Goal: Task Accomplishment & Management: Use online tool/utility

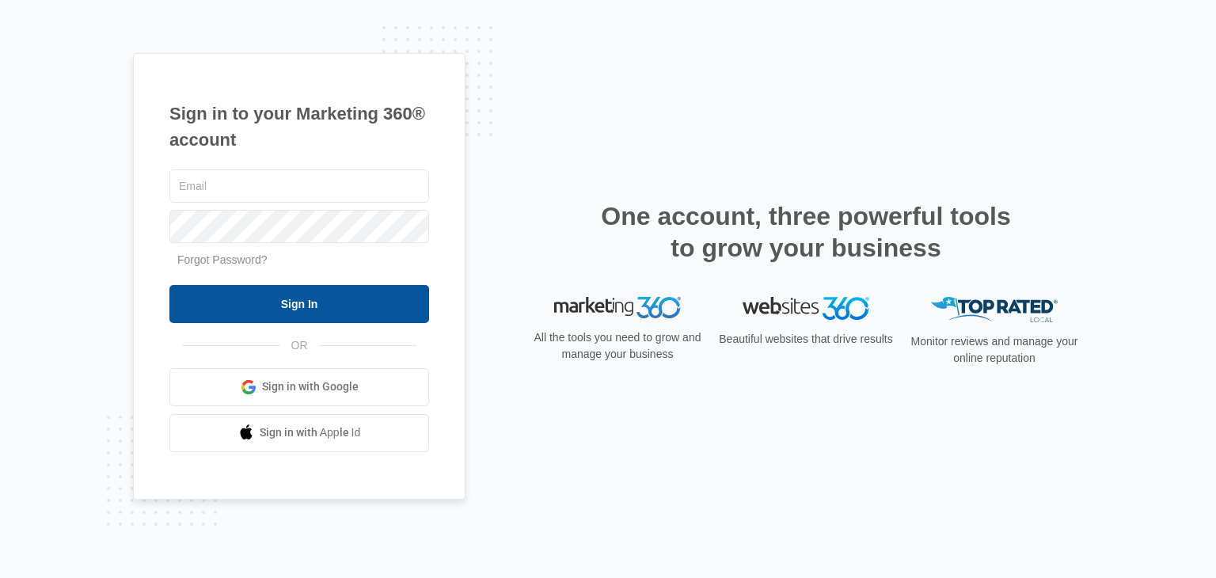
type input "[PERSON_NAME][EMAIL_ADDRESS][DOMAIN_NAME]"
click at [279, 305] on input "Sign In" at bounding box center [299, 304] width 260 height 38
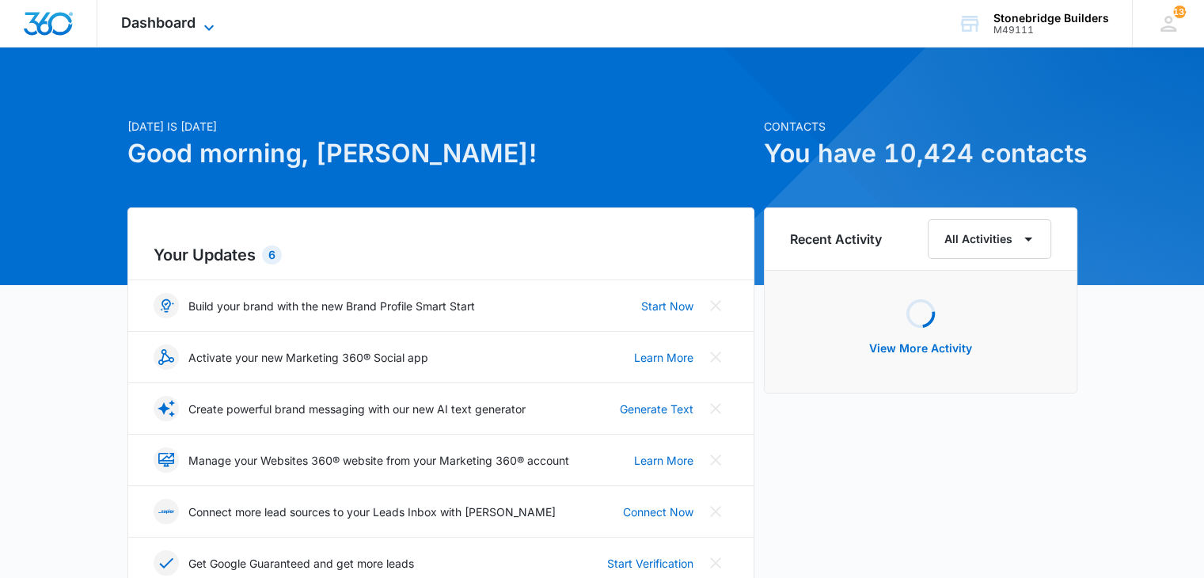
click at [200, 20] on icon at bounding box center [209, 27] width 19 height 19
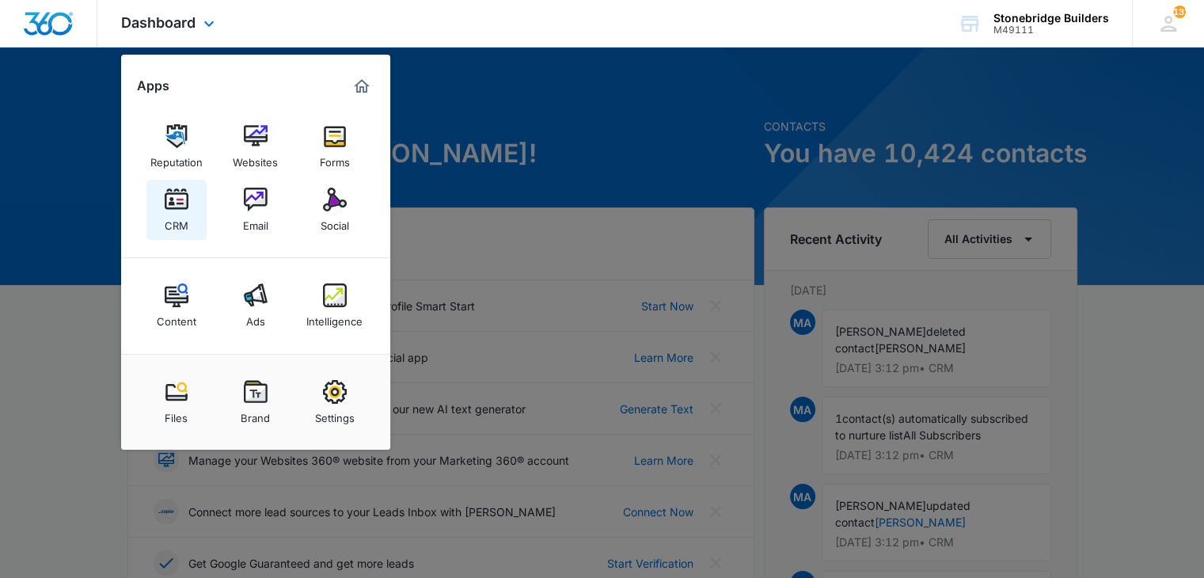
click at [168, 213] on div "CRM" at bounding box center [177, 221] width 24 height 21
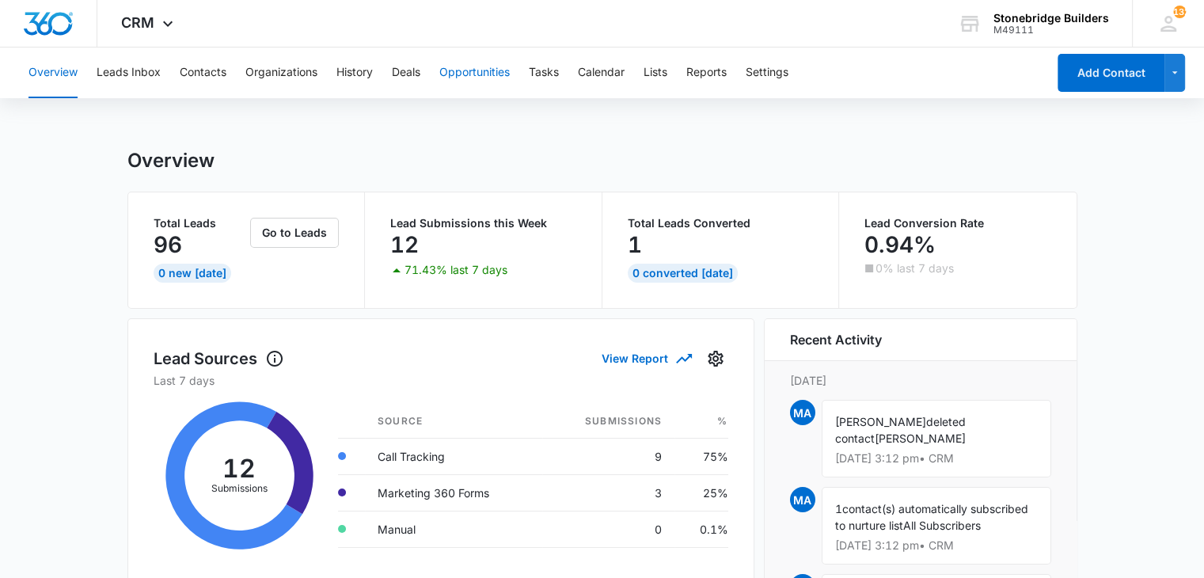
click at [442, 62] on button "Opportunities" at bounding box center [474, 73] width 70 height 51
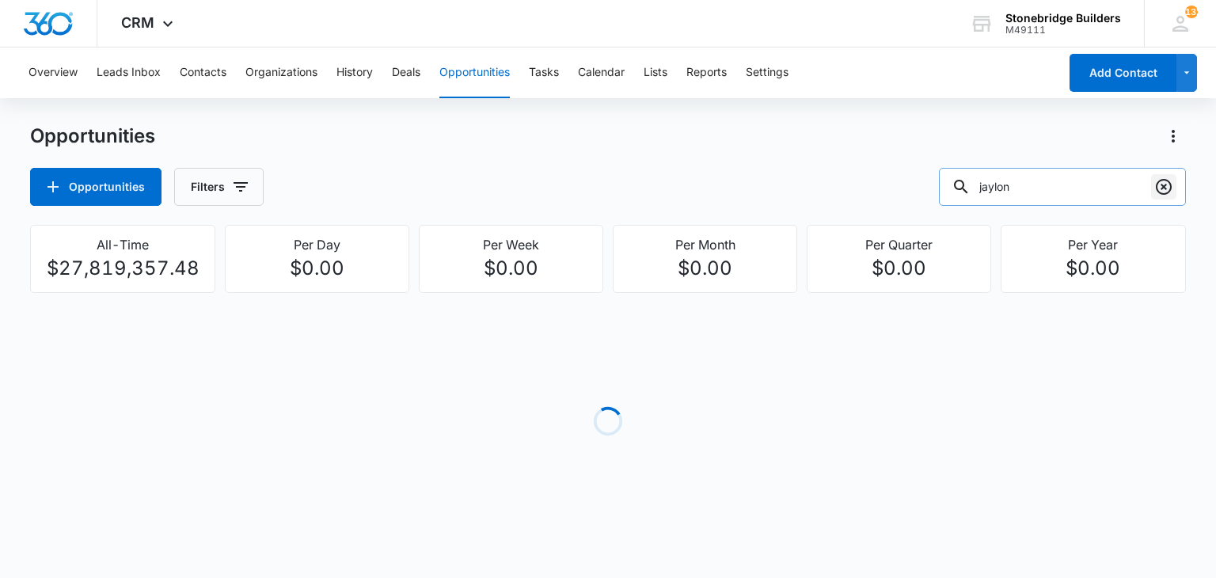
click at [1166, 192] on icon "Clear" at bounding box center [1164, 187] width 16 height 16
click at [1167, 116] on div "Overview Leads Inbox Contacts Organizations History Deals Opportunities Tasks C…" at bounding box center [608, 304] width 1216 height 512
click at [1172, 127] on icon "Actions" at bounding box center [1173, 136] width 19 height 19
click at [238, 185] on icon "button" at bounding box center [240, 186] width 19 height 19
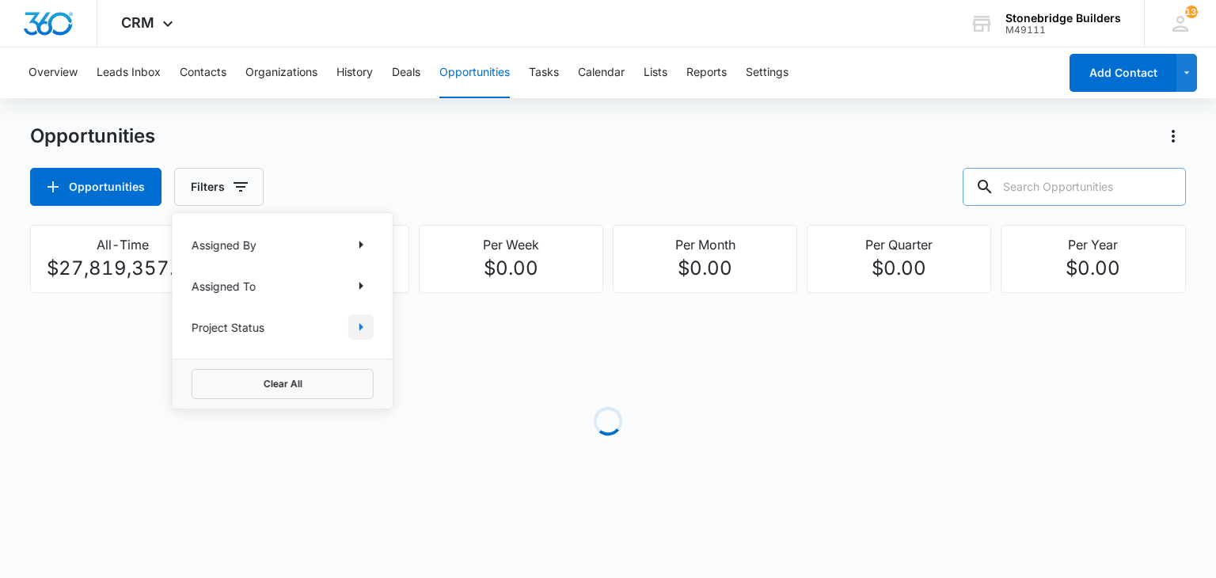
click at [355, 330] on icon "Show Project Status filters" at bounding box center [361, 327] width 19 height 19
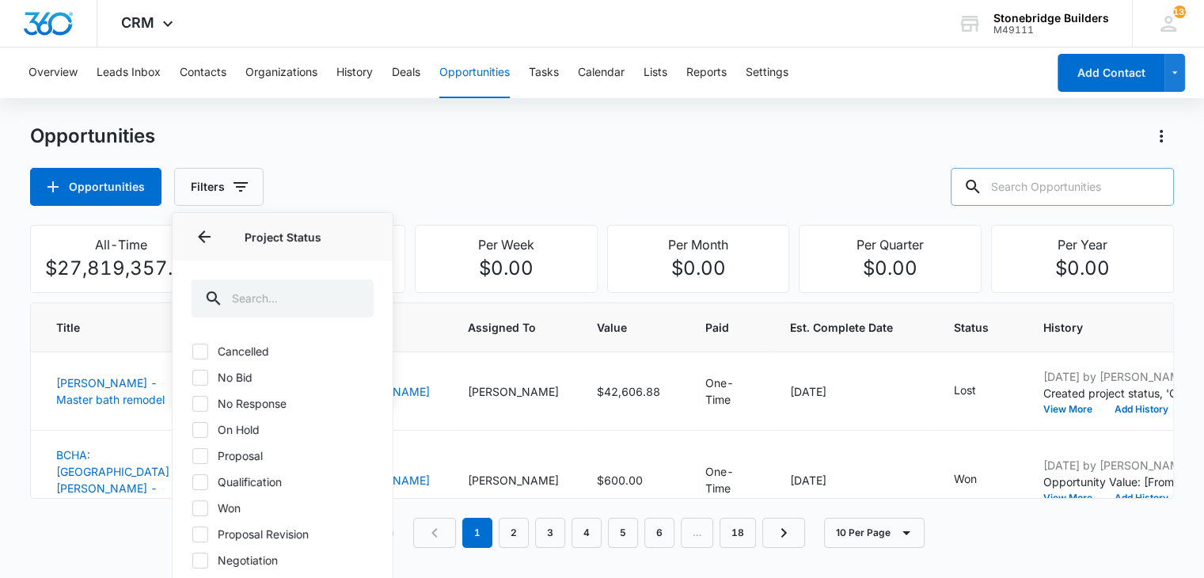
click at [197, 453] on icon at bounding box center [200, 456] width 14 height 14
click at [192, 455] on input "Proposal" at bounding box center [192, 455] width 1 height 1
checkbox input "true"
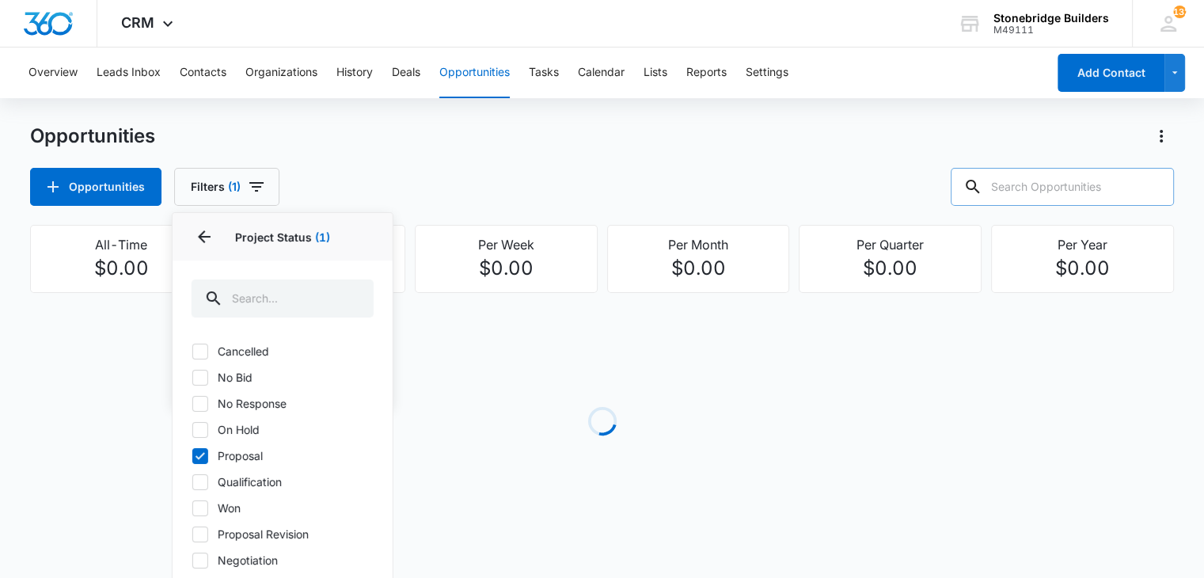
click at [204, 530] on icon at bounding box center [200, 534] width 14 height 14
click at [192, 534] on input "Proposal Revision" at bounding box center [192, 534] width 1 height 1
checkbox input "true"
click at [468, 177] on div "Opportunities Filters (2) Assigned By Assigned To Project Status 2 Project Stat…" at bounding box center [602, 187] width 1144 height 38
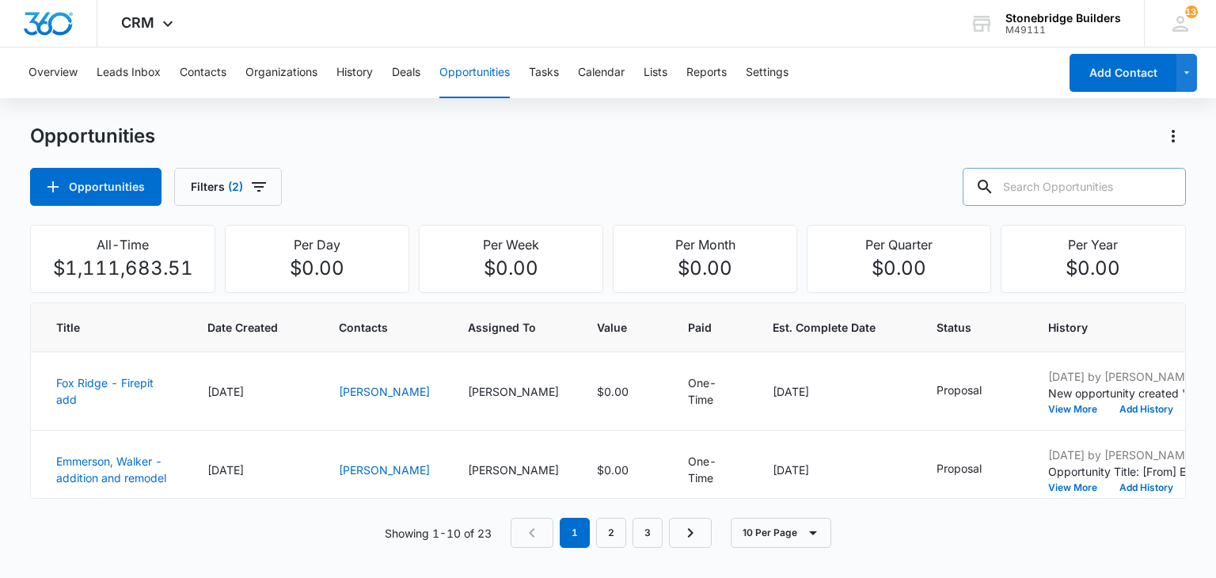
scroll to position [158, 0]
click at [1165, 138] on icon "Actions" at bounding box center [1173, 136] width 19 height 19
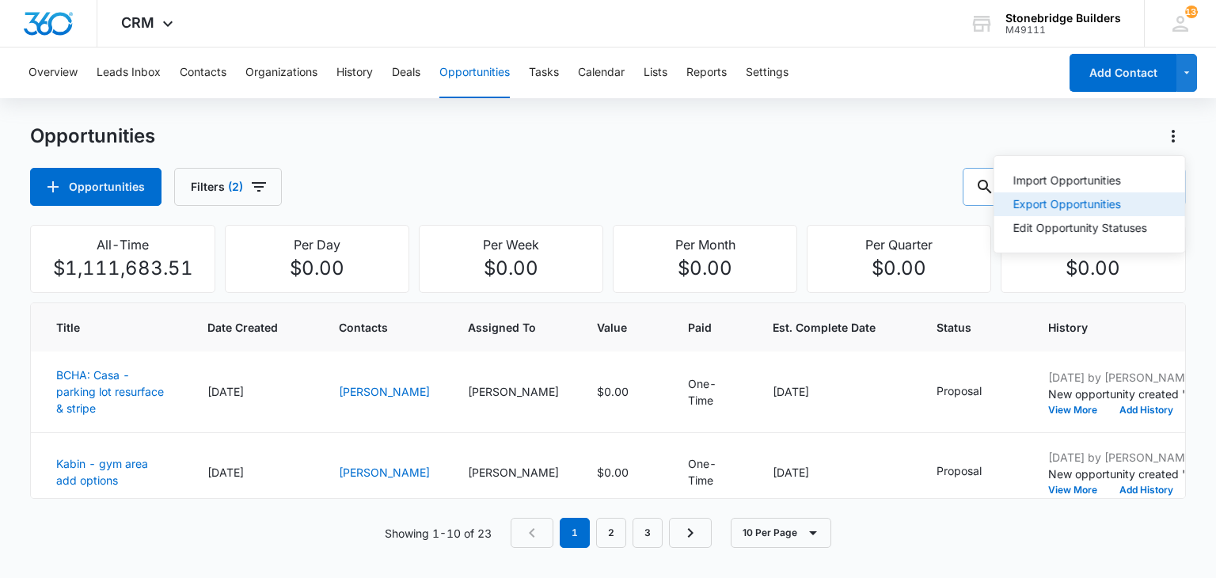
click at [1058, 207] on div "Export Opportunities" at bounding box center [1081, 204] width 134 height 11
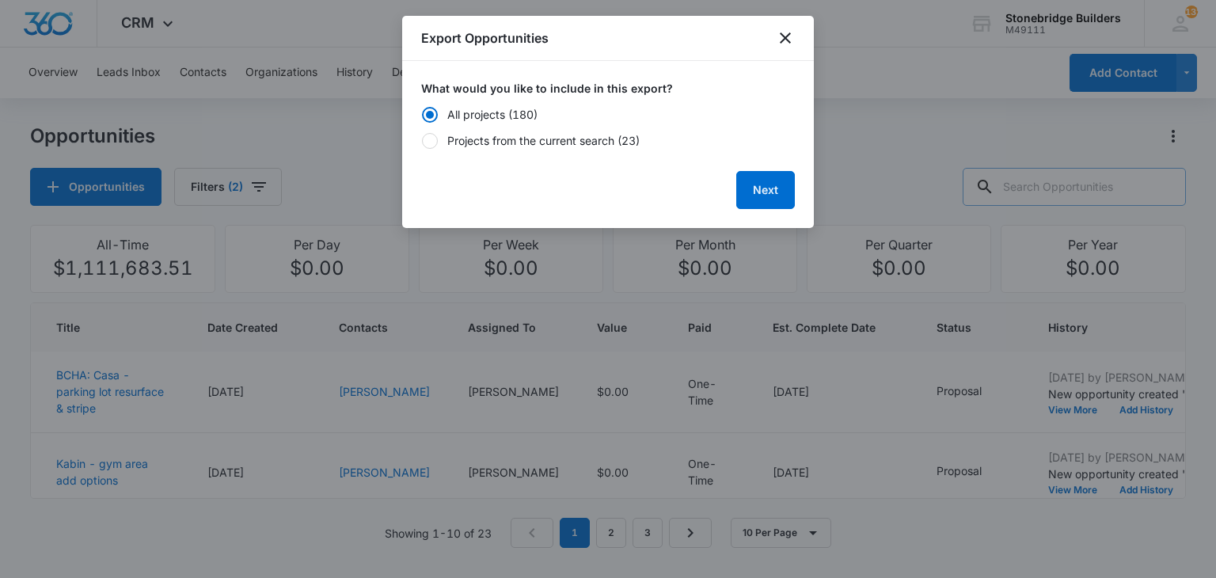
click at [431, 137] on div at bounding box center [430, 141] width 16 height 16
click at [422, 140] on input "Projects from the current search (23)" at bounding box center [421, 140] width 1 height 1
radio input "false"
radio input "true"
click at [771, 196] on button "Next" at bounding box center [765, 190] width 59 height 38
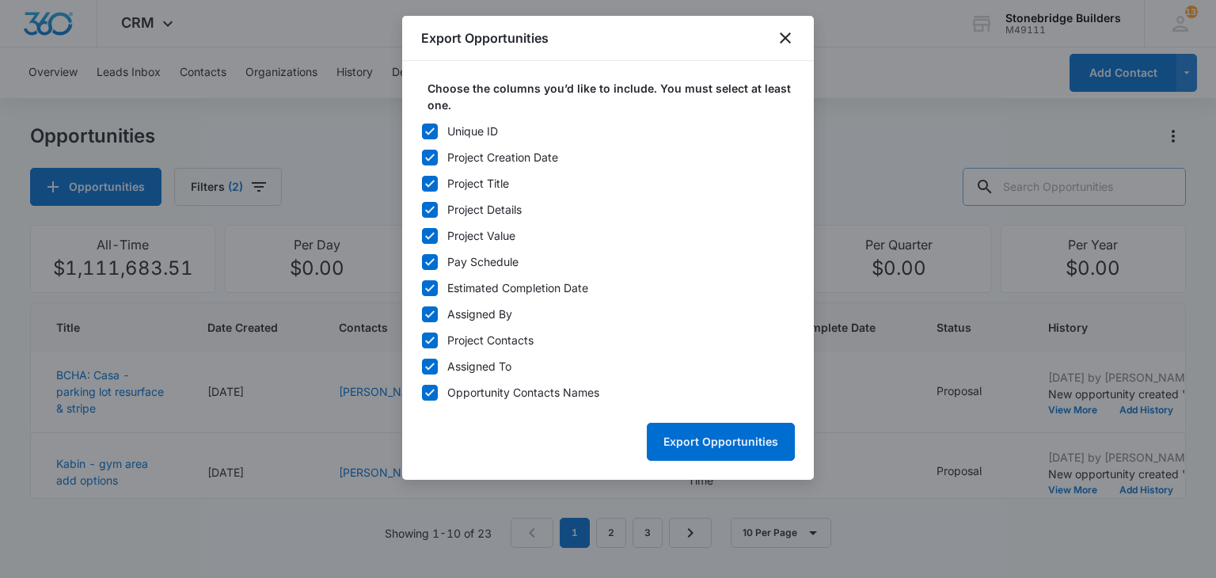
click at [432, 128] on icon at bounding box center [430, 130] width 10 height 7
click at [422, 131] on input "Unique ID" at bounding box center [421, 131] width 1 height 1
checkbox input "false"
click at [424, 211] on icon at bounding box center [430, 210] width 14 height 14
click at [422, 210] on input "Project Details" at bounding box center [421, 209] width 1 height 1
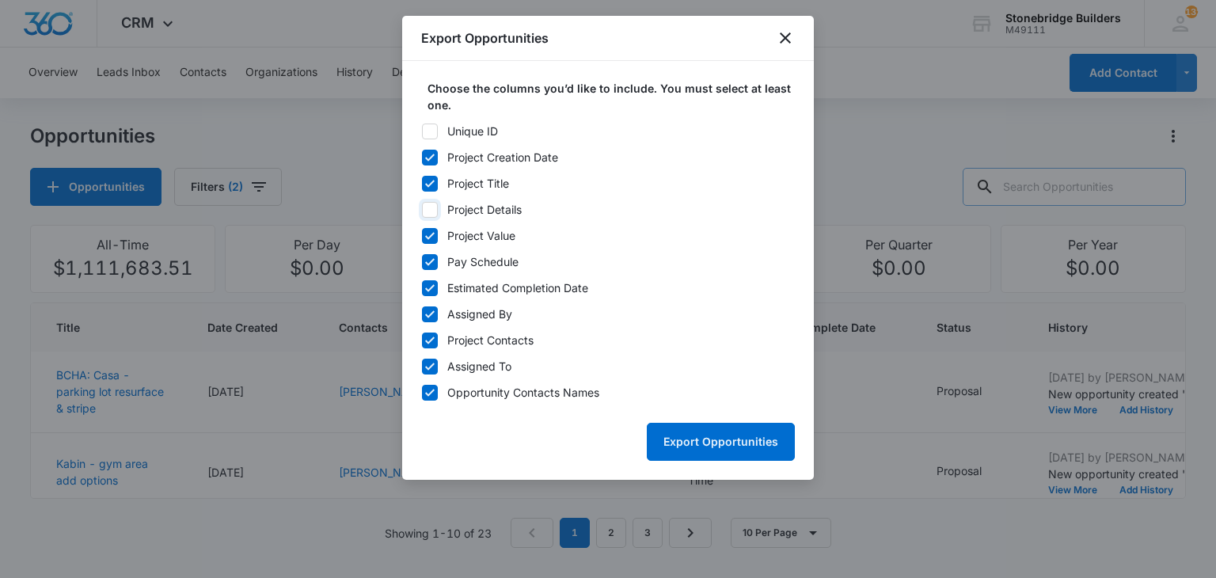
checkbox input "false"
click at [424, 264] on icon at bounding box center [430, 262] width 14 height 14
click at [422, 262] on input "Pay Schedule" at bounding box center [421, 261] width 1 height 1
checkbox input "false"
click at [428, 315] on icon at bounding box center [430, 313] width 10 height 7
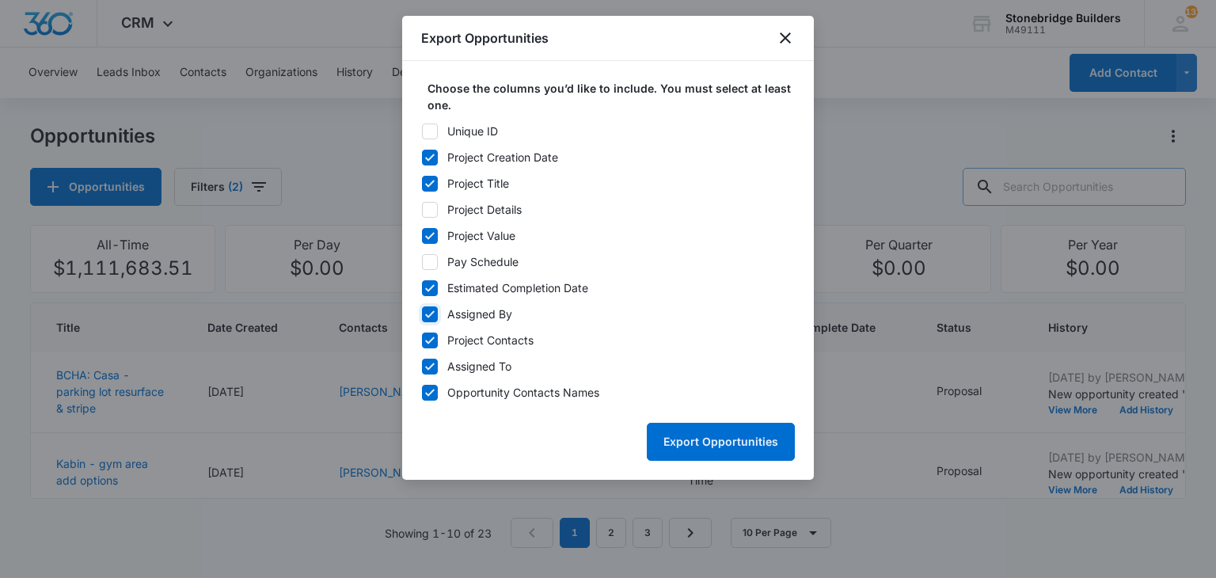
click at [422, 314] on input "Assigned By" at bounding box center [421, 314] width 1 height 1
checkbox input "false"
click at [431, 345] on icon at bounding box center [430, 340] width 14 height 14
click at [422, 341] on input "Project Contacts" at bounding box center [421, 340] width 1 height 1
checkbox input "false"
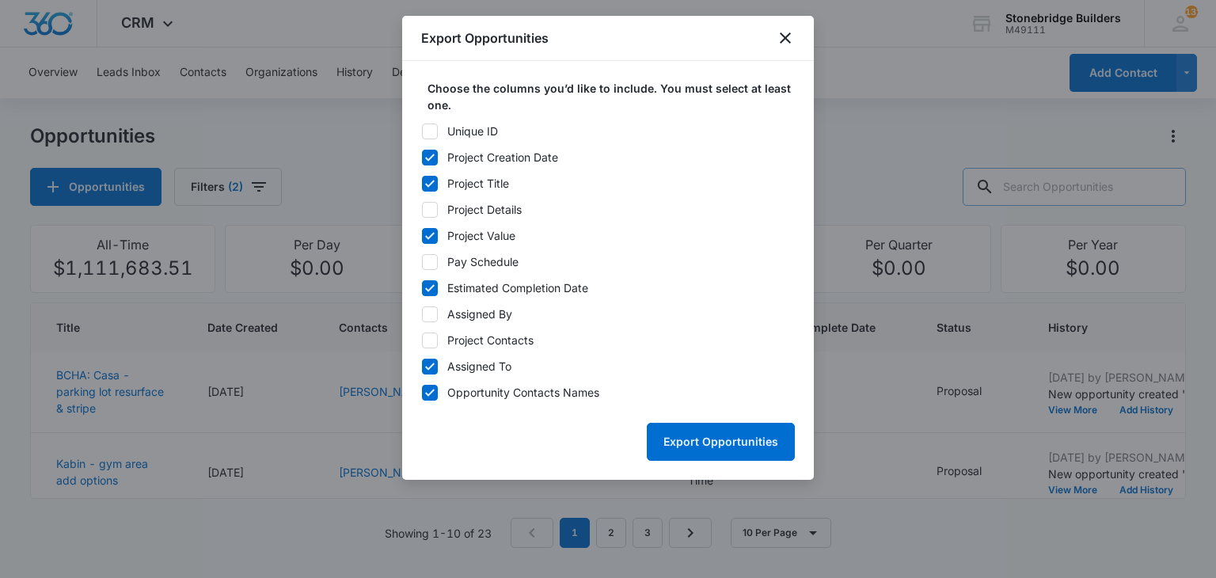
click at [431, 363] on icon at bounding box center [430, 367] width 14 height 14
click at [422, 366] on input "Assigned To" at bounding box center [421, 366] width 1 height 1
checkbox input "false"
click at [638, 425] on div "Export Opportunities" at bounding box center [608, 435] width 374 height 51
click at [683, 430] on button "Export Opportunities" at bounding box center [721, 442] width 148 height 38
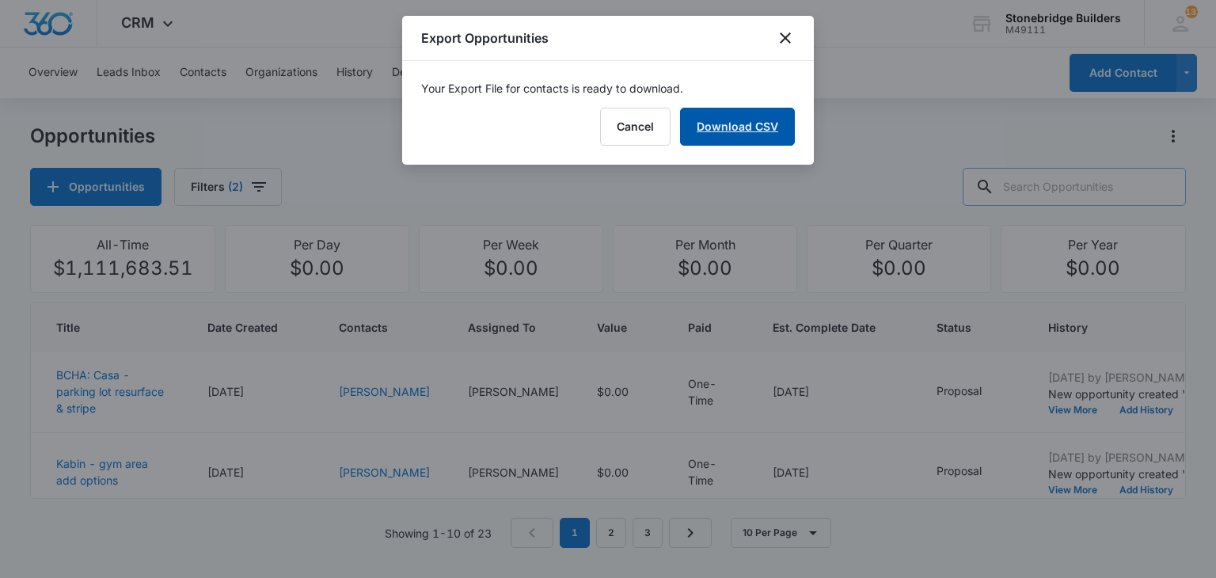
click at [746, 127] on link "Download CSV" at bounding box center [737, 127] width 115 height 38
click at [790, 41] on icon "close" at bounding box center [785, 38] width 19 height 19
